Goal: Find specific page/section: Find specific page/section

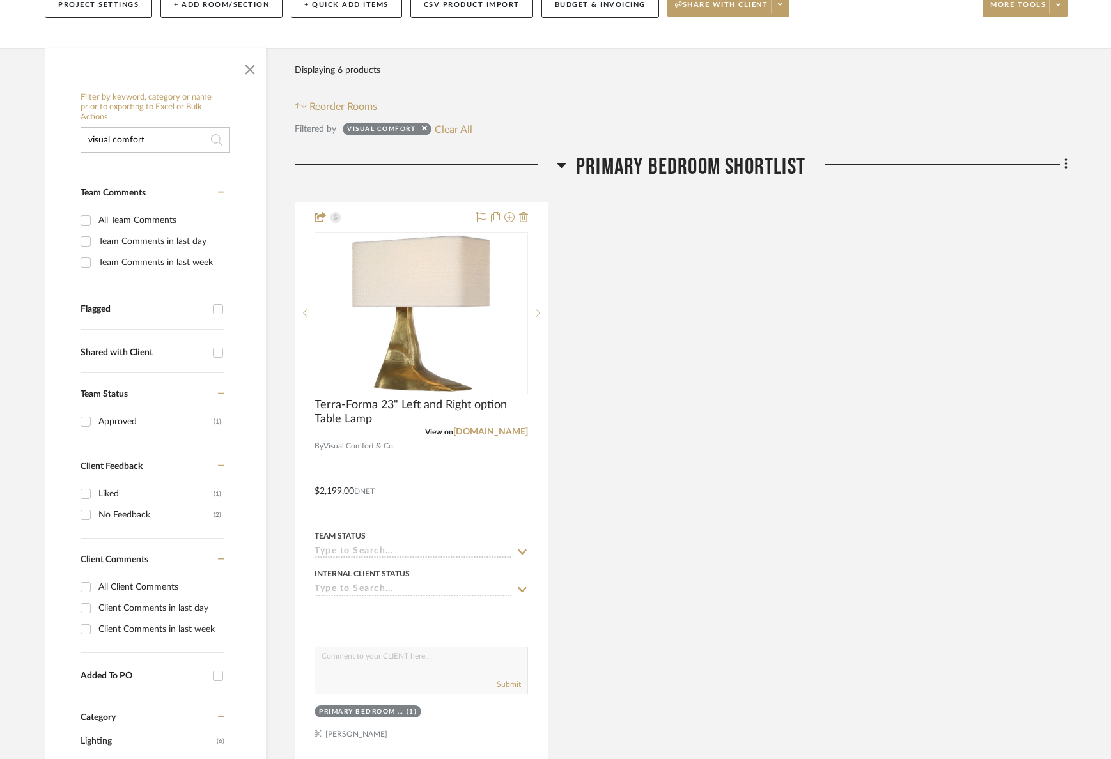
click at [169, 134] on input "visual comfort" at bounding box center [156, 140] width 150 height 26
click at [167, 135] on input "visual comfort" at bounding box center [156, 140] width 150 height 26
type input "v"
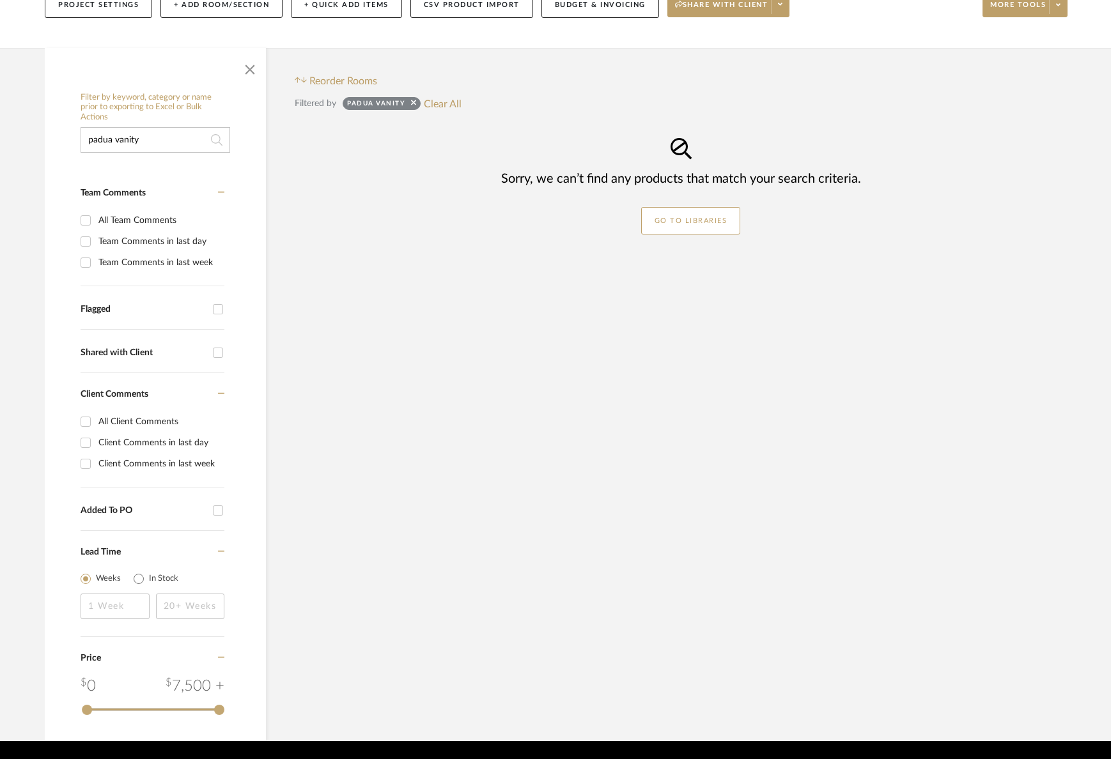
click at [130, 140] on input "padua vanity" at bounding box center [156, 140] width 150 height 26
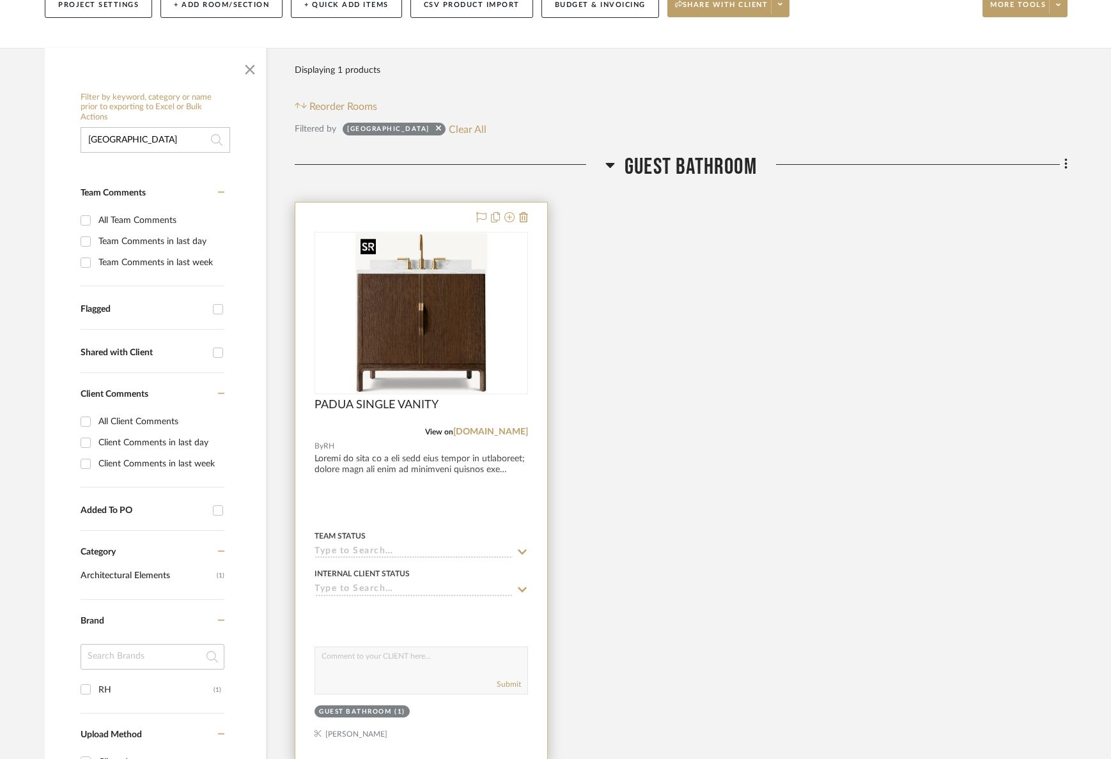
type input "[GEOGRAPHIC_DATA]"
click at [382, 346] on img "0" at bounding box center [421, 313] width 132 height 160
